Goal: Information Seeking & Learning: Learn about a topic

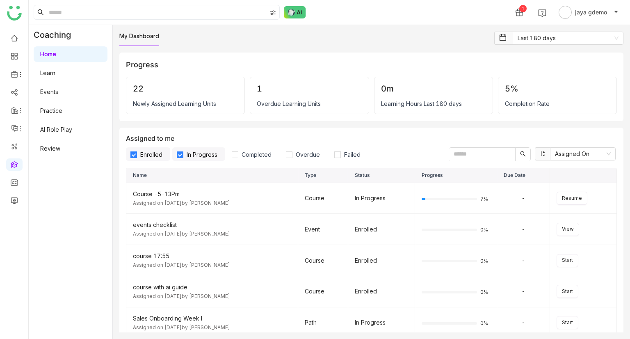
click at [59, 130] on link "AI Role Play" at bounding box center [56, 129] width 32 height 7
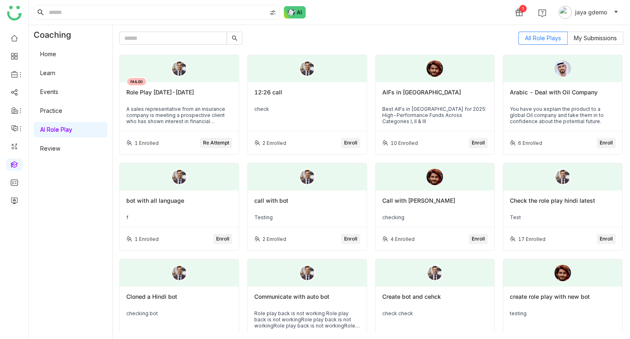
click at [52, 52] on link "Home" at bounding box center [48, 53] width 16 height 7
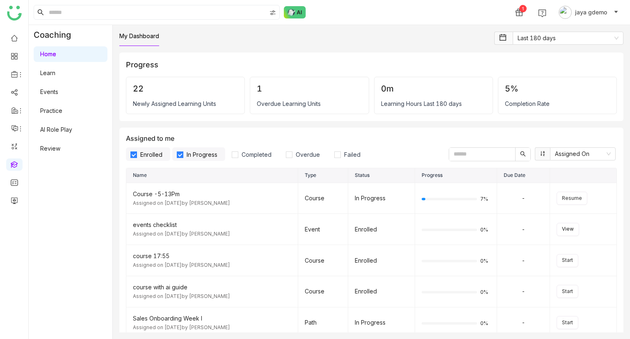
click at [55, 71] on link "Learn" at bounding box center [47, 72] width 15 height 7
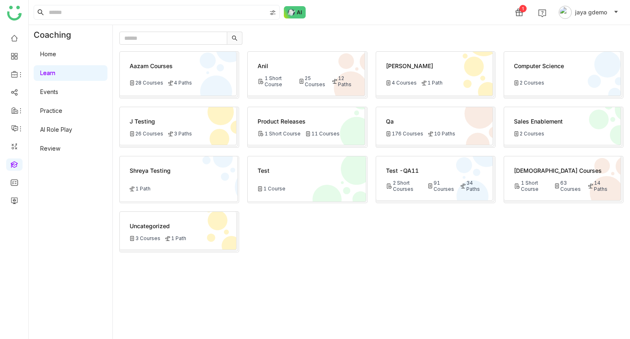
click at [558, 177] on div "Vishnu Courses 1 Short Course 63 Courses 14 Paths" at bounding box center [562, 178] width 117 height 44
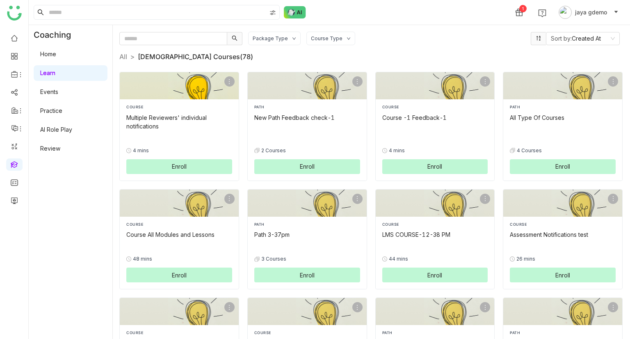
click at [170, 164] on button "Enroll" at bounding box center [179, 166] width 106 height 15
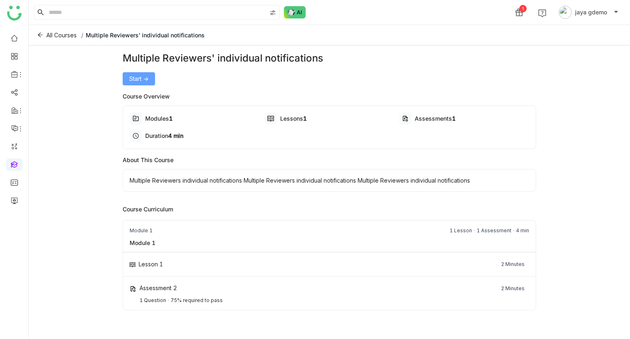
click at [144, 76] on span "Start ->" at bounding box center [138, 78] width 19 height 9
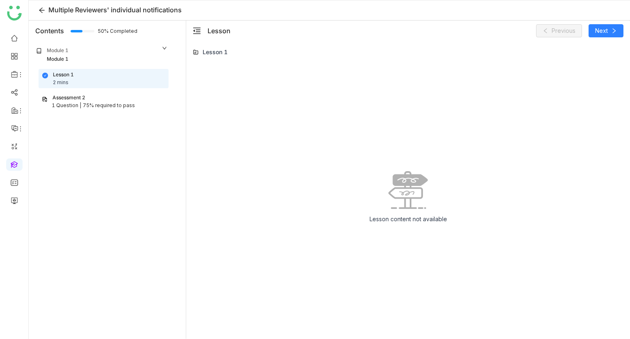
click at [97, 103] on div "75% required to pass" at bounding box center [109, 106] width 52 height 8
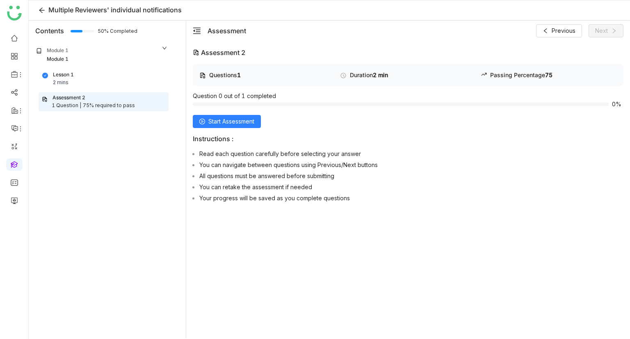
click at [246, 129] on div "Questions 1 Duration 2 min Passing Percentage 75 Question 0 out of 1 completed …" at bounding box center [408, 134] width 430 height 141
click at [248, 124] on span "Start Assessment" at bounding box center [231, 121] width 46 height 9
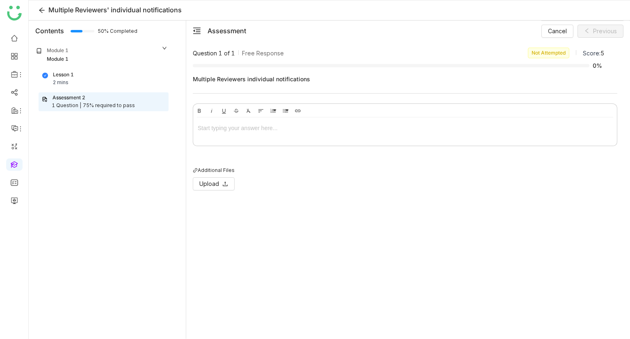
click at [311, 128] on div at bounding box center [405, 127] width 414 height 9
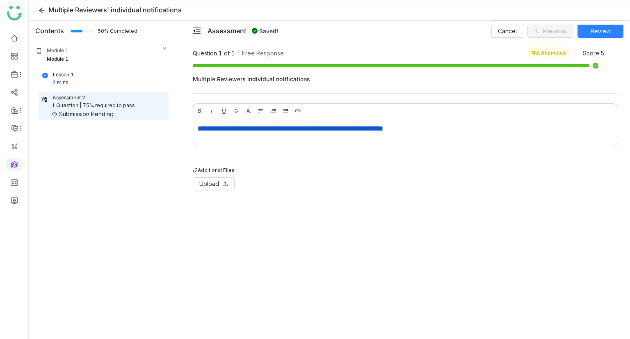
scroll to position [23, 2]
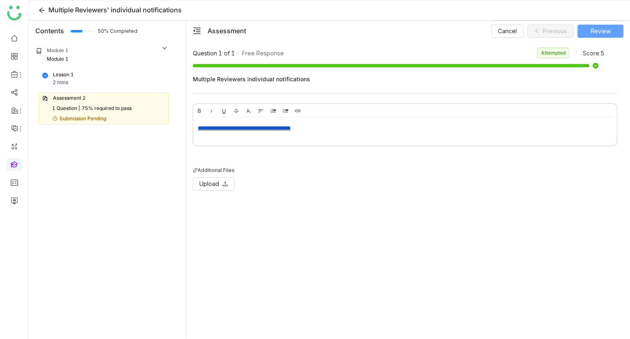
click at [593, 30] on span "Review" at bounding box center [600, 31] width 20 height 9
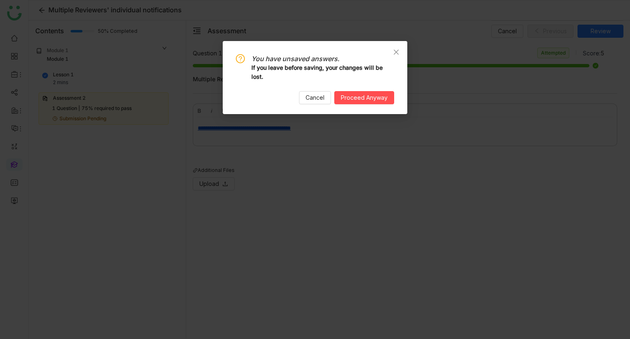
click at [384, 55] on span "You have unsaved answers." at bounding box center [322, 58] width 143 height 9
click at [402, 50] on span "Close" at bounding box center [396, 52] width 22 height 22
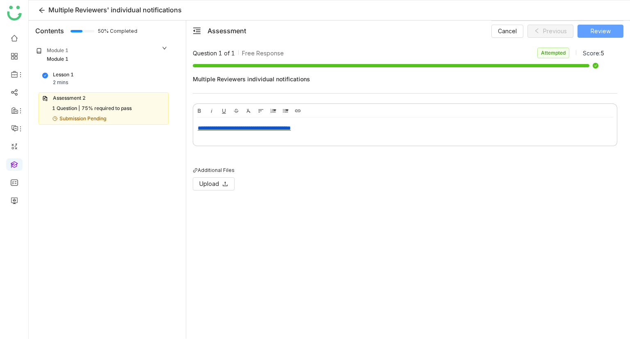
click at [605, 27] on span "Review" at bounding box center [600, 31] width 20 height 9
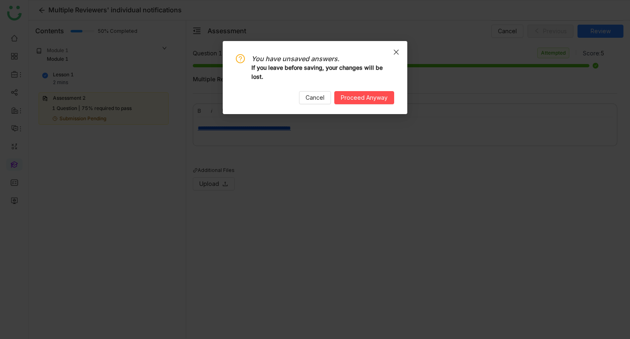
click at [395, 42] on span "Close" at bounding box center [396, 52] width 22 height 22
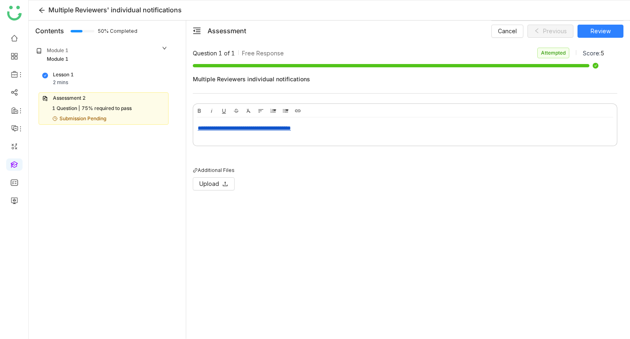
click at [330, 123] on div "**********" at bounding box center [405, 127] width 414 height 9
click at [614, 31] on button "Review" at bounding box center [600, 31] width 46 height 13
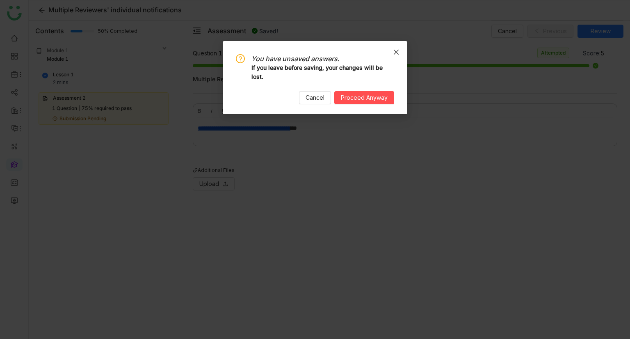
click at [394, 43] on span "Close" at bounding box center [396, 52] width 22 height 22
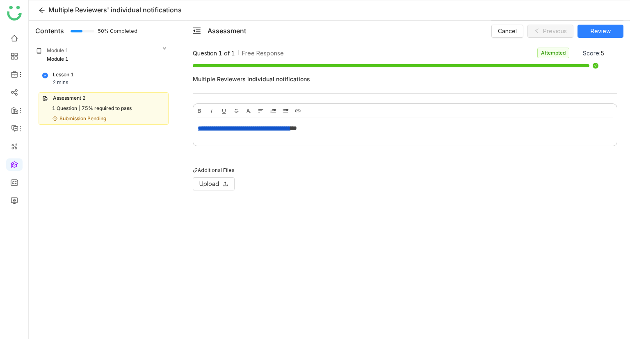
click at [351, 130] on div "**********" at bounding box center [405, 127] width 414 height 9
click at [595, 30] on span "Review" at bounding box center [600, 31] width 20 height 9
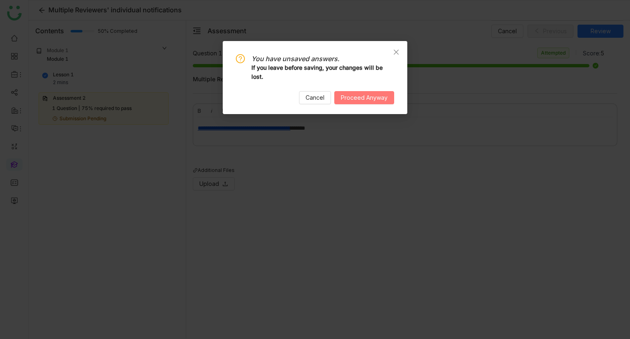
click at [373, 103] on button "Proceed Anyway" at bounding box center [364, 97] width 60 height 13
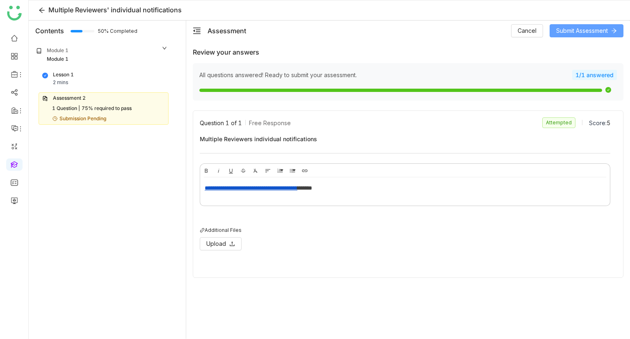
click at [573, 29] on span "Submit Assessment" at bounding box center [582, 30] width 52 height 9
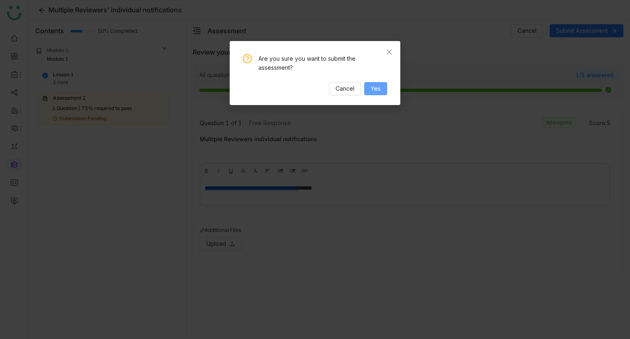
click at [368, 89] on button "Yes" at bounding box center [375, 88] width 23 height 13
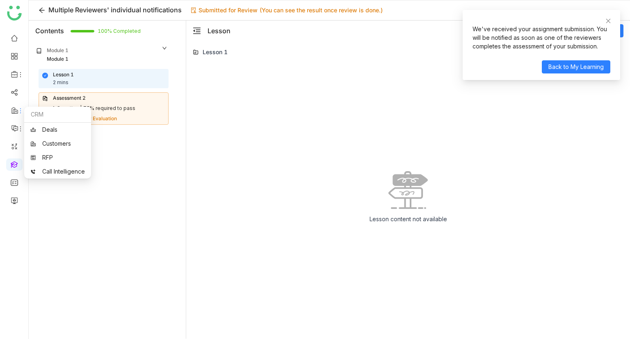
click at [46, 108] on div "CRM" at bounding box center [57, 115] width 67 height 16
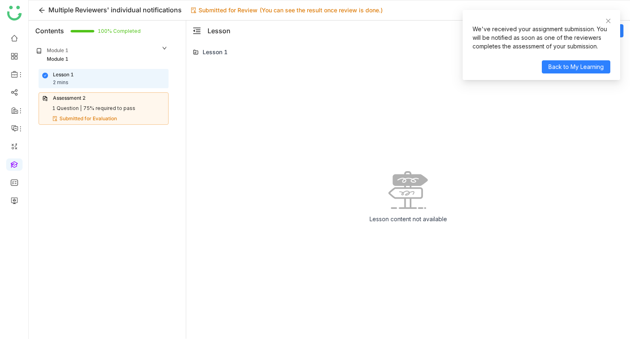
click at [117, 96] on div "Assessment 2" at bounding box center [103, 98] width 123 height 8
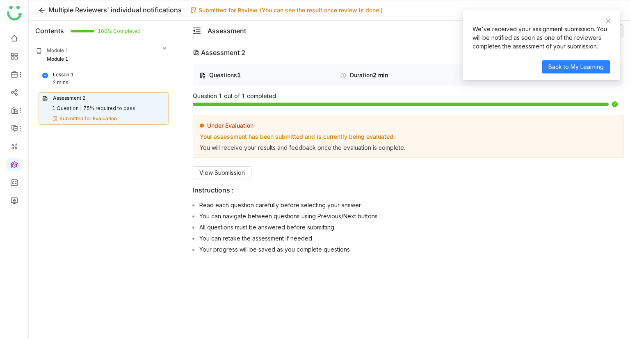
click at [144, 108] on div "1 Question | 75% required to pass" at bounding box center [103, 109] width 123 height 8
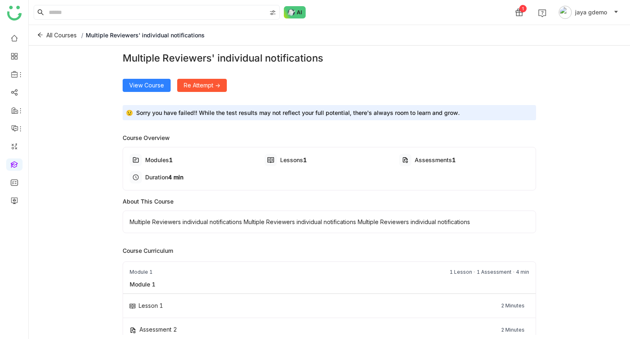
click at [215, 84] on span "Re Attempt ->" at bounding box center [202, 85] width 36 height 9
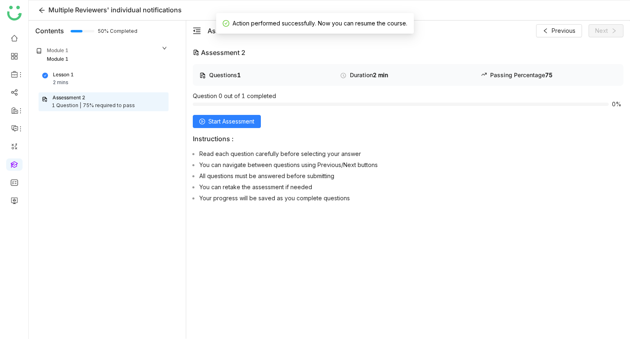
click at [124, 100] on div "Assessment 2" at bounding box center [103, 98] width 123 height 8
click at [217, 114] on div "Questions 1 Duration 2 min Passing Percentage 75 Question 0 out of 1 completed …" at bounding box center [408, 134] width 430 height 141
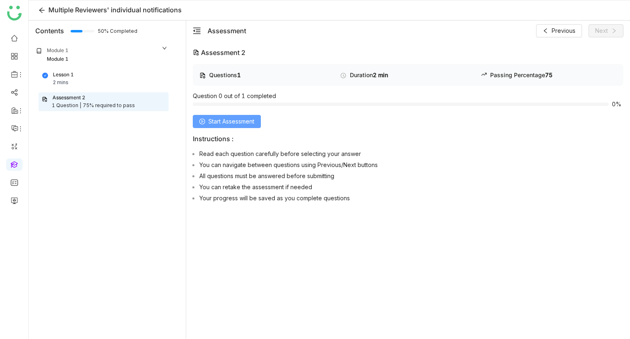
click at [236, 118] on span "Start Assessment" at bounding box center [231, 121] width 46 height 9
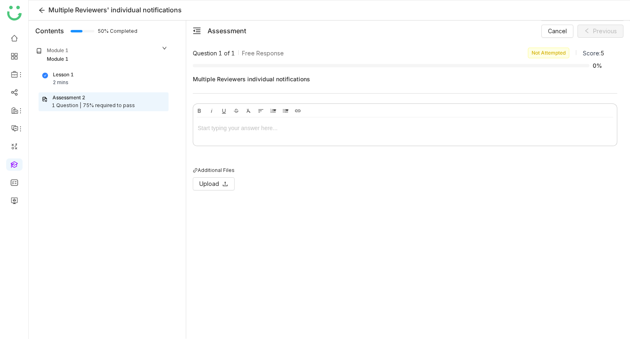
click at [278, 129] on div at bounding box center [405, 127] width 414 height 9
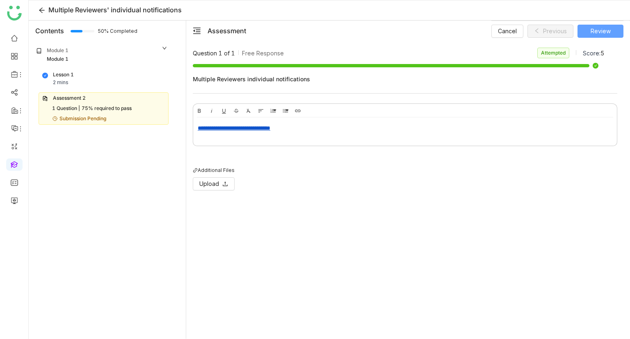
click at [600, 32] on span "Review" at bounding box center [600, 31] width 20 height 9
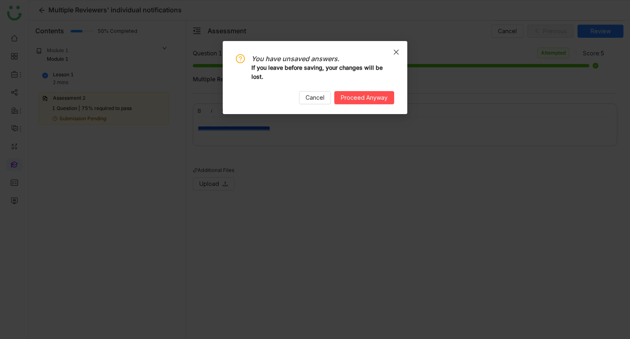
click at [407, 51] on span "Close" at bounding box center [396, 52] width 22 height 22
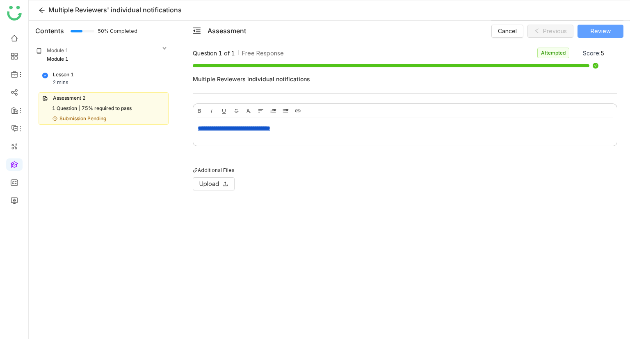
click at [591, 27] on span "Review" at bounding box center [600, 31] width 20 height 9
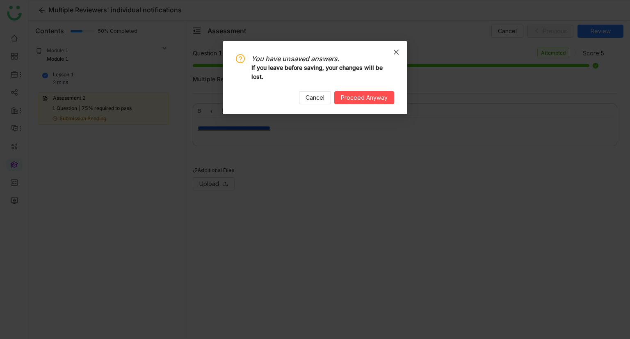
click at [400, 50] on span "Close" at bounding box center [396, 52] width 22 height 22
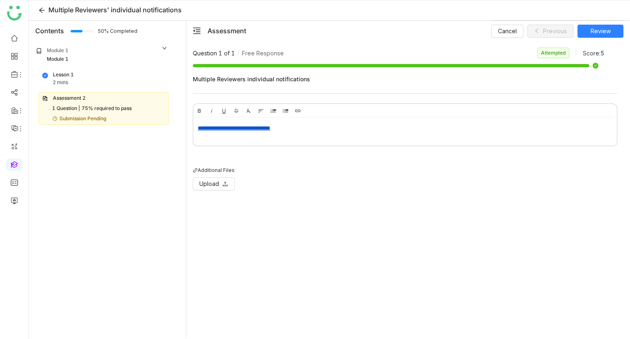
click at [343, 130] on div "**********" at bounding box center [405, 127] width 414 height 9
click at [595, 27] on span "Review" at bounding box center [600, 31] width 20 height 9
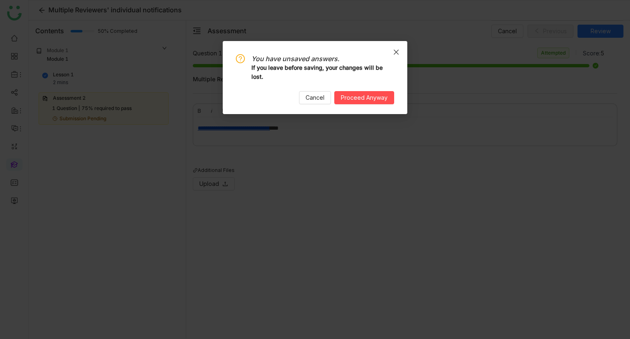
click at [406, 51] on span "Close" at bounding box center [396, 52] width 22 height 22
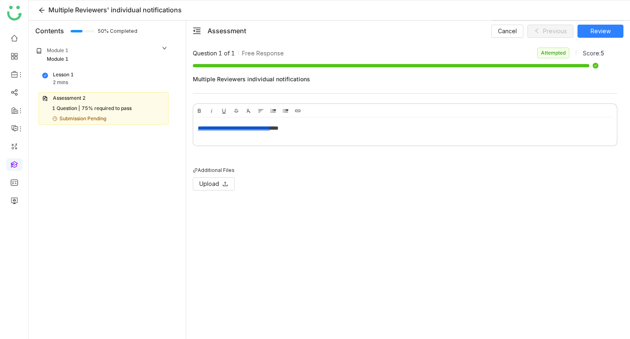
click at [314, 121] on div "**********" at bounding box center [404, 129] width 423 height 25
click at [612, 27] on button "Review" at bounding box center [600, 31] width 46 height 13
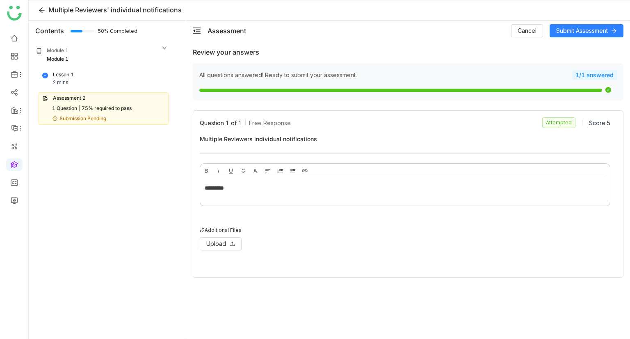
click at [262, 181] on div "*********" at bounding box center [404, 189] width 409 height 25
drag, startPoint x: 108, startPoint y: 118, endPoint x: 52, endPoint y: 100, distance: 58.8
click at [52, 100] on div "Assessment 2 1 Question | 75% required to pass Submission Pending" at bounding box center [104, 108] width 130 height 32
click at [67, 99] on div "Assessment 2" at bounding box center [69, 98] width 33 height 8
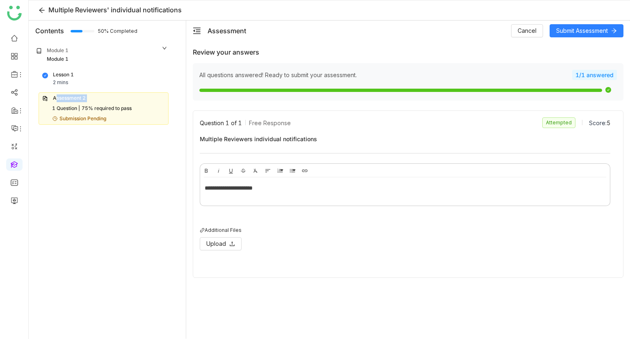
click at [67, 99] on div "Assessment 2" at bounding box center [69, 98] width 33 height 8
click at [102, 111] on div "75% required to pass" at bounding box center [107, 109] width 50 height 8
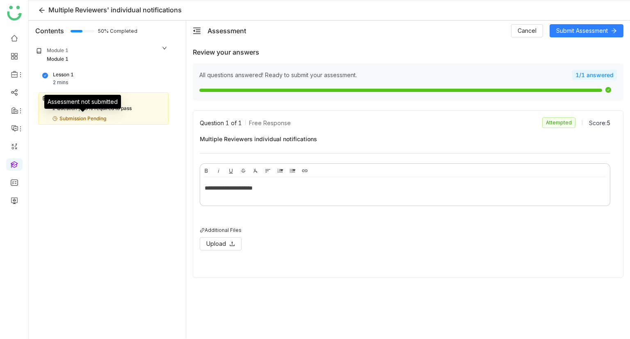
click at [96, 119] on div "Submission Pending" at bounding box center [82, 119] width 47 height 8
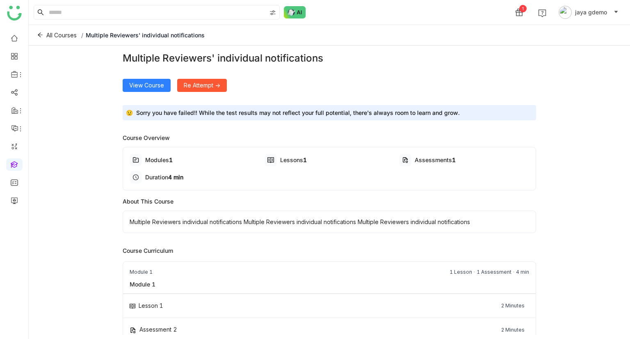
scroll to position [28, 0]
